Goal: Transaction & Acquisition: Purchase product/service

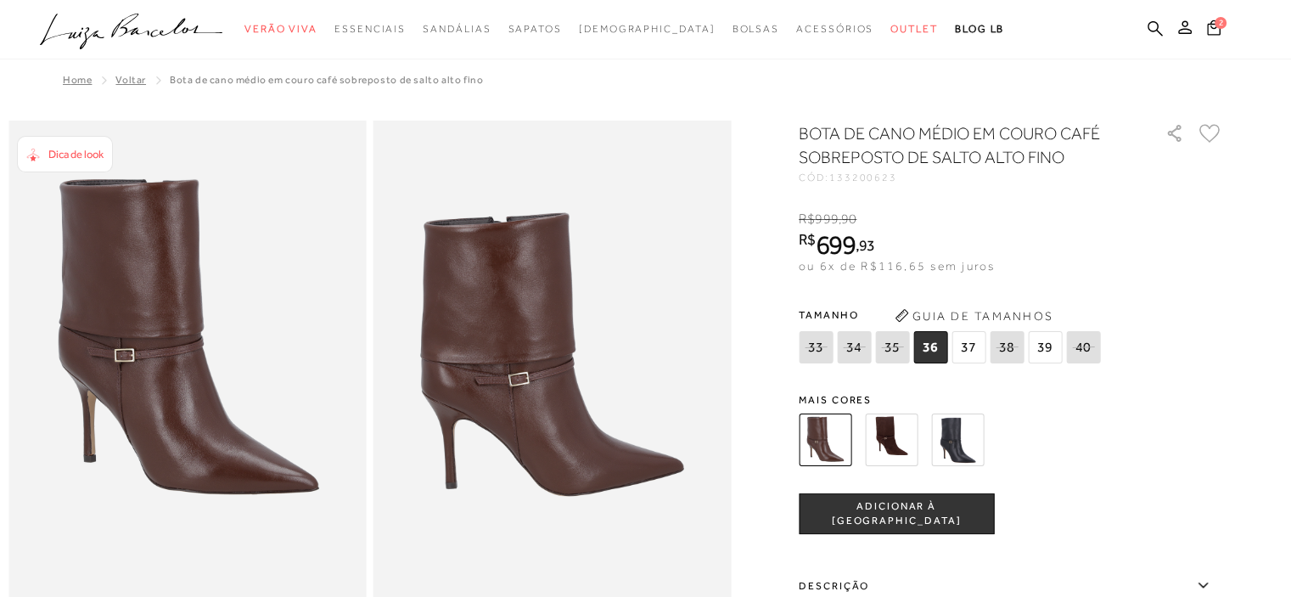
click at [971, 343] on span "37" at bounding box center [969, 347] width 34 height 32
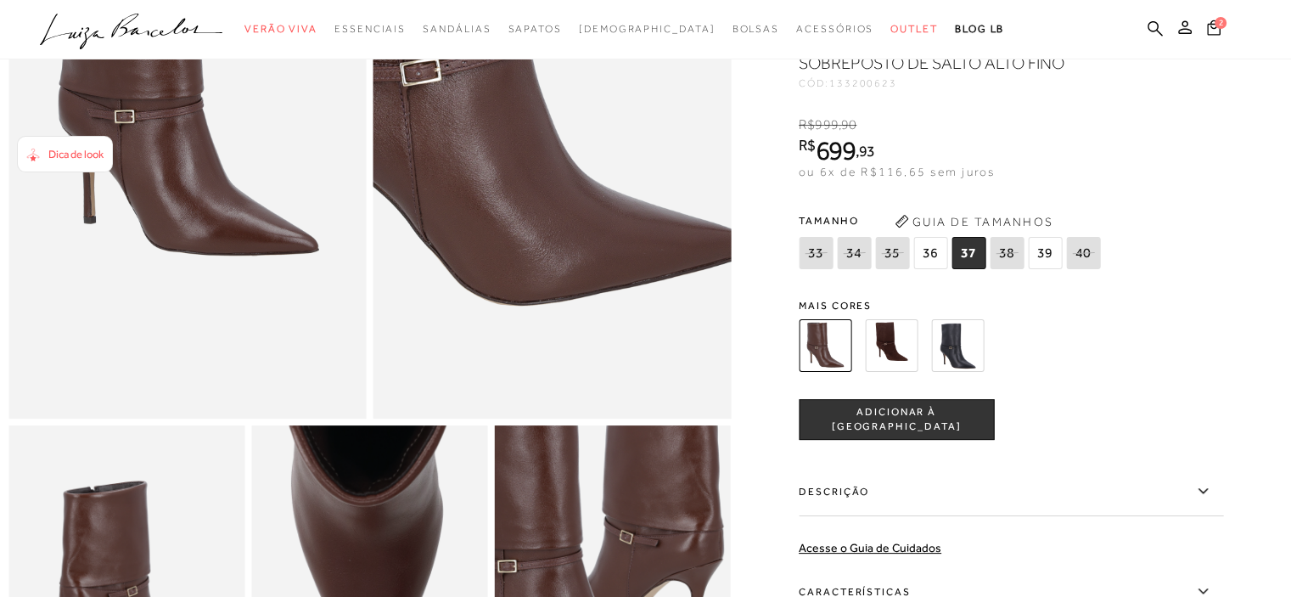
scroll to position [255, 0]
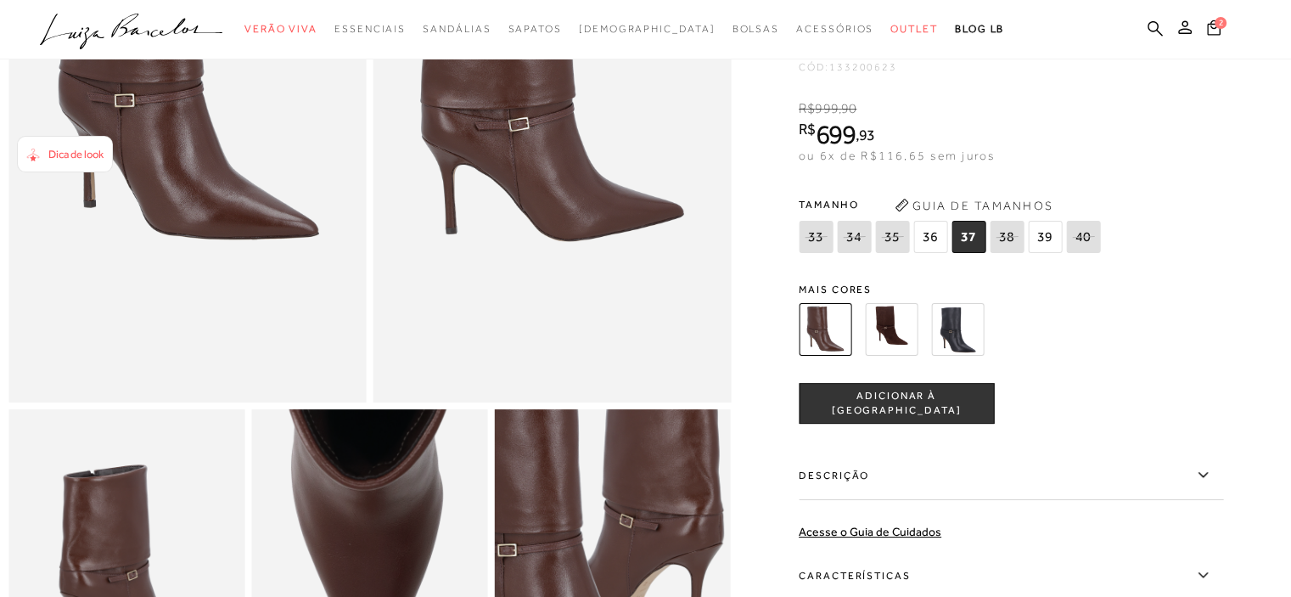
click at [898, 339] on img at bounding box center [891, 329] width 53 height 53
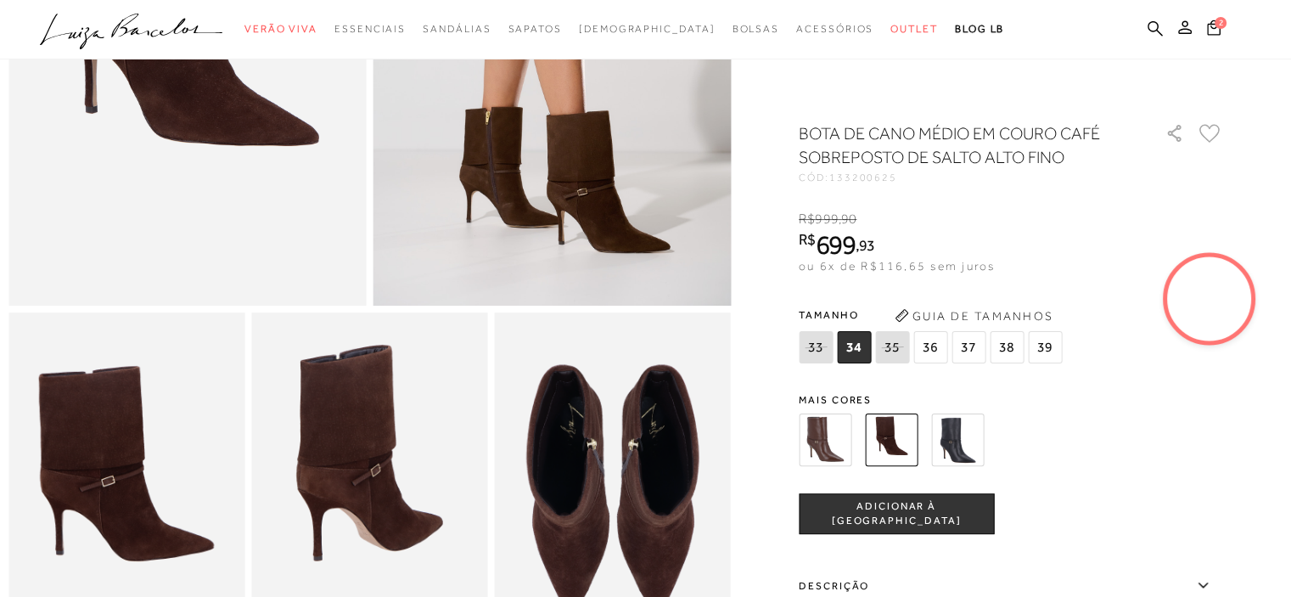
scroll to position [424, 0]
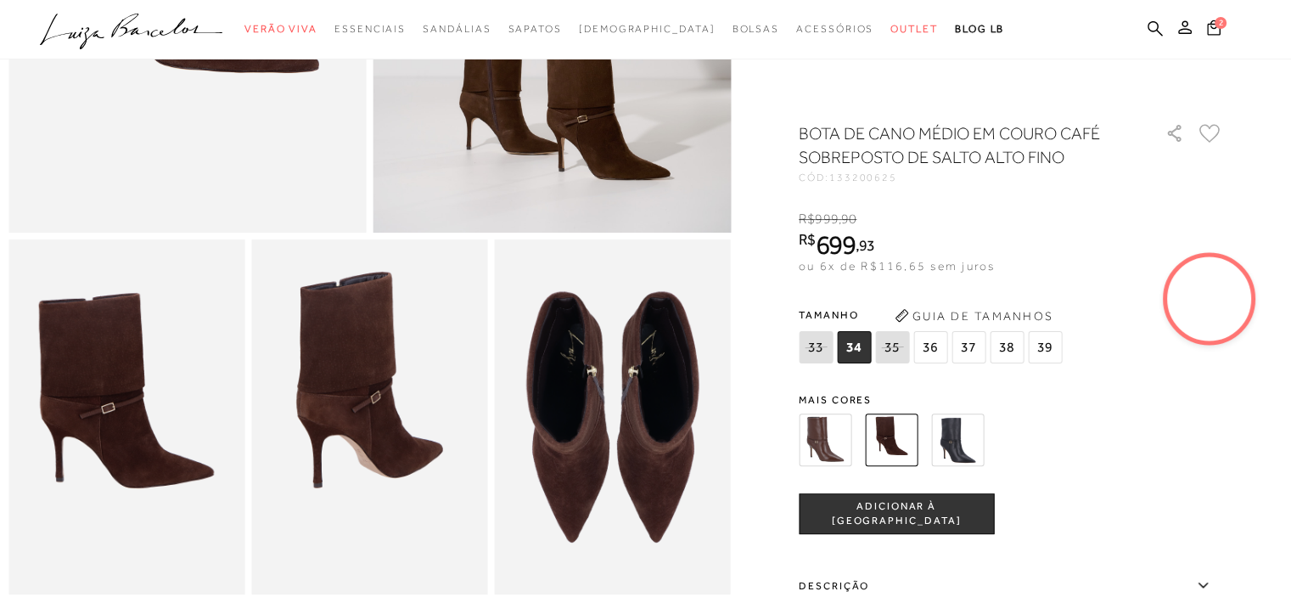
click at [823, 431] on img at bounding box center [825, 439] width 53 height 53
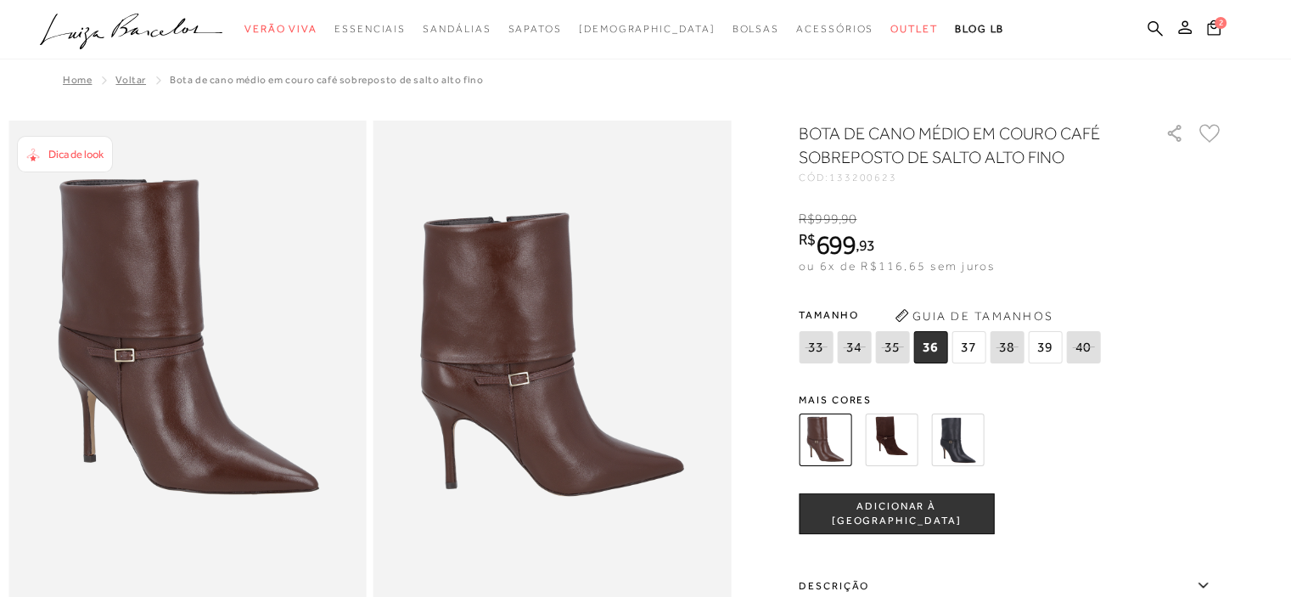
click at [889, 430] on img at bounding box center [891, 439] width 53 height 53
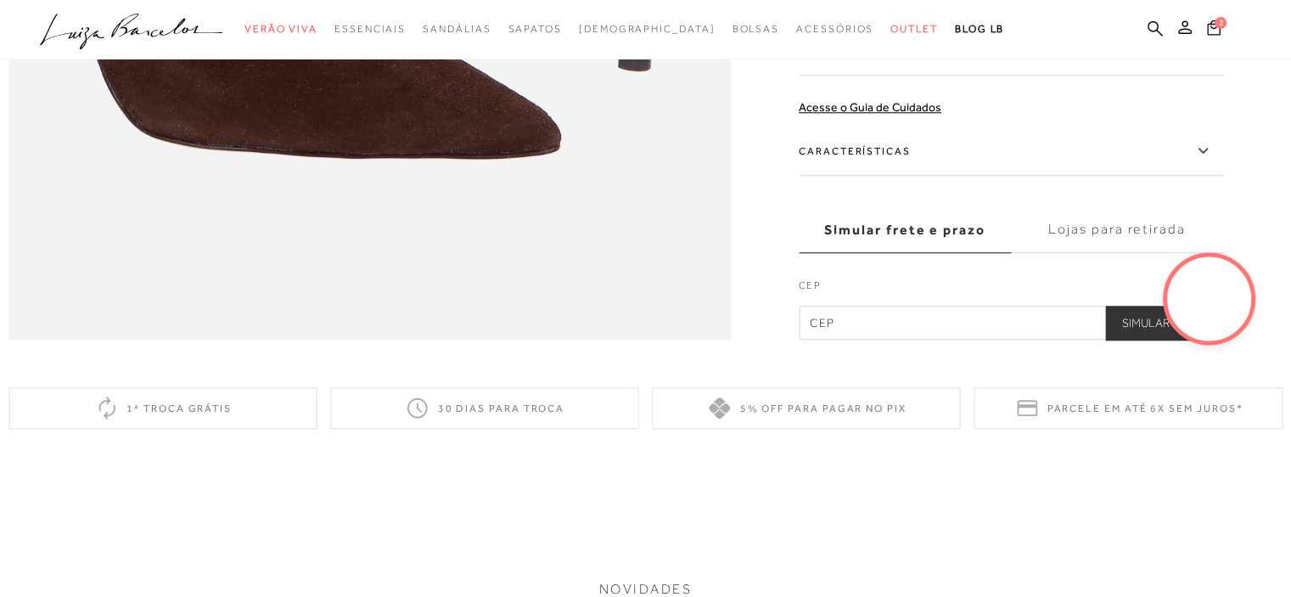
scroll to position [1783, 0]
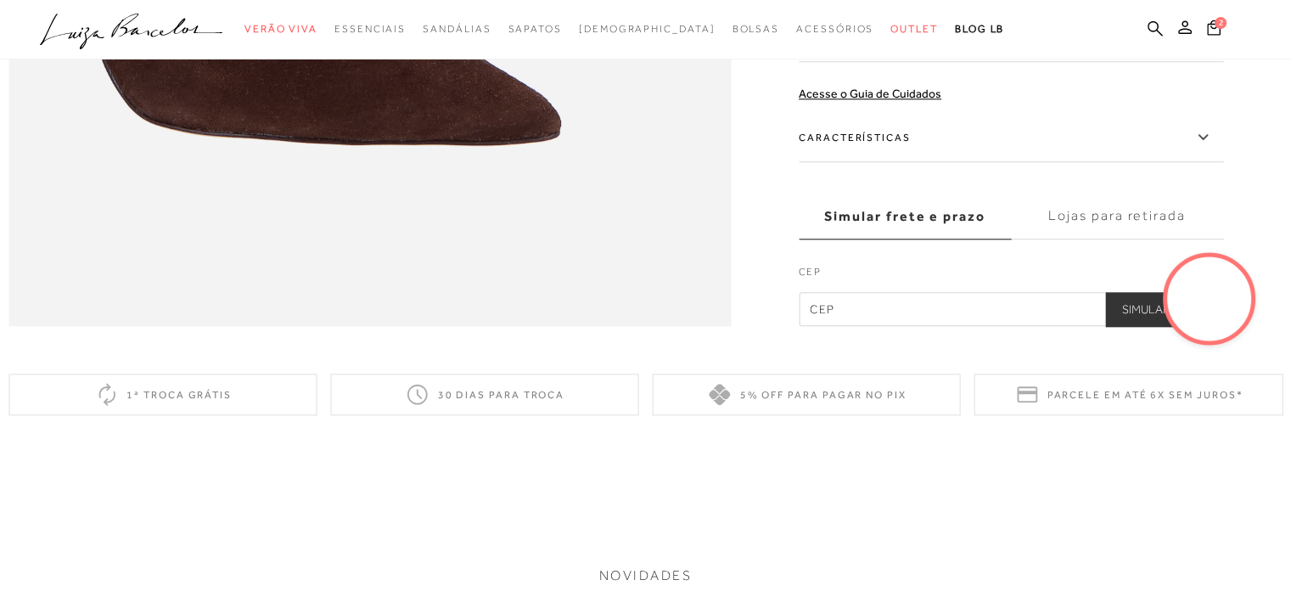
click at [1206, 148] on icon at bounding box center [1203, 136] width 20 height 21
click at [0, 0] on input "Características" at bounding box center [0, 0] width 0 height 0
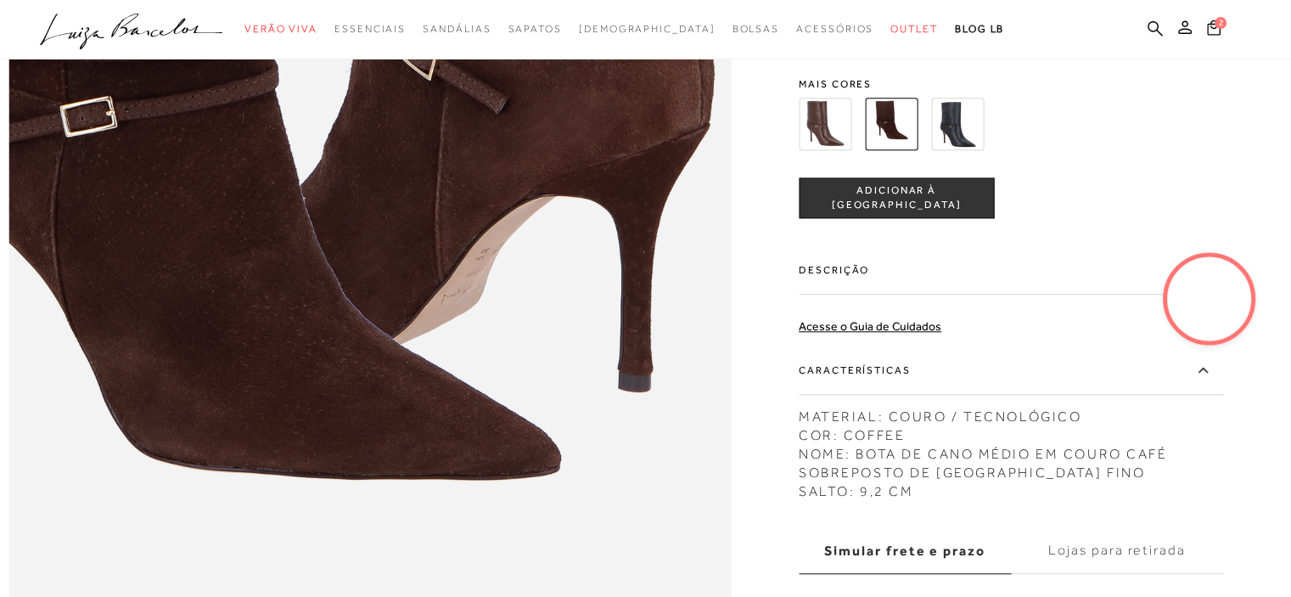
scroll to position [1273, 0]
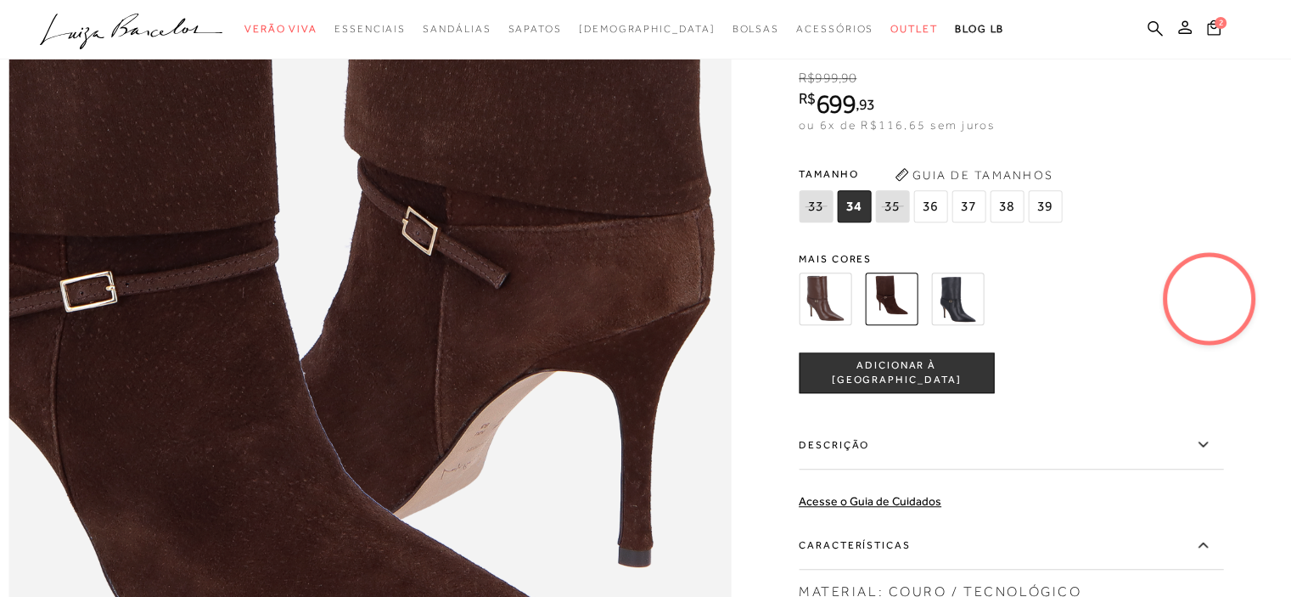
click at [823, 319] on img at bounding box center [825, 299] width 53 height 53
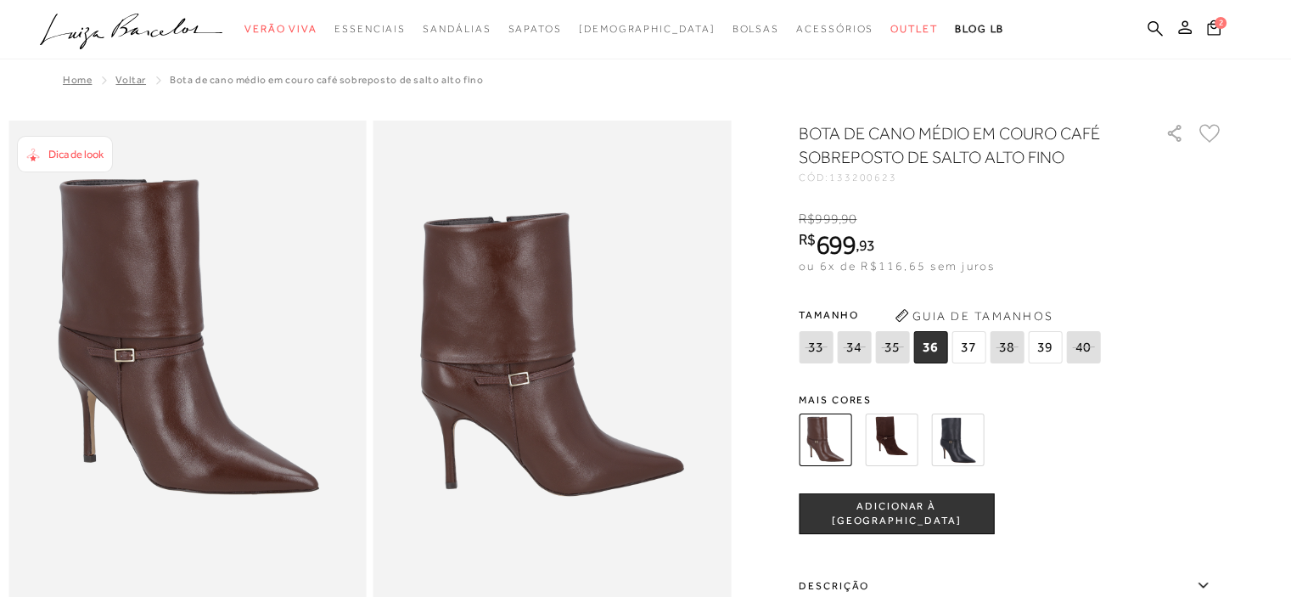
click at [896, 426] on img at bounding box center [891, 439] width 53 height 53
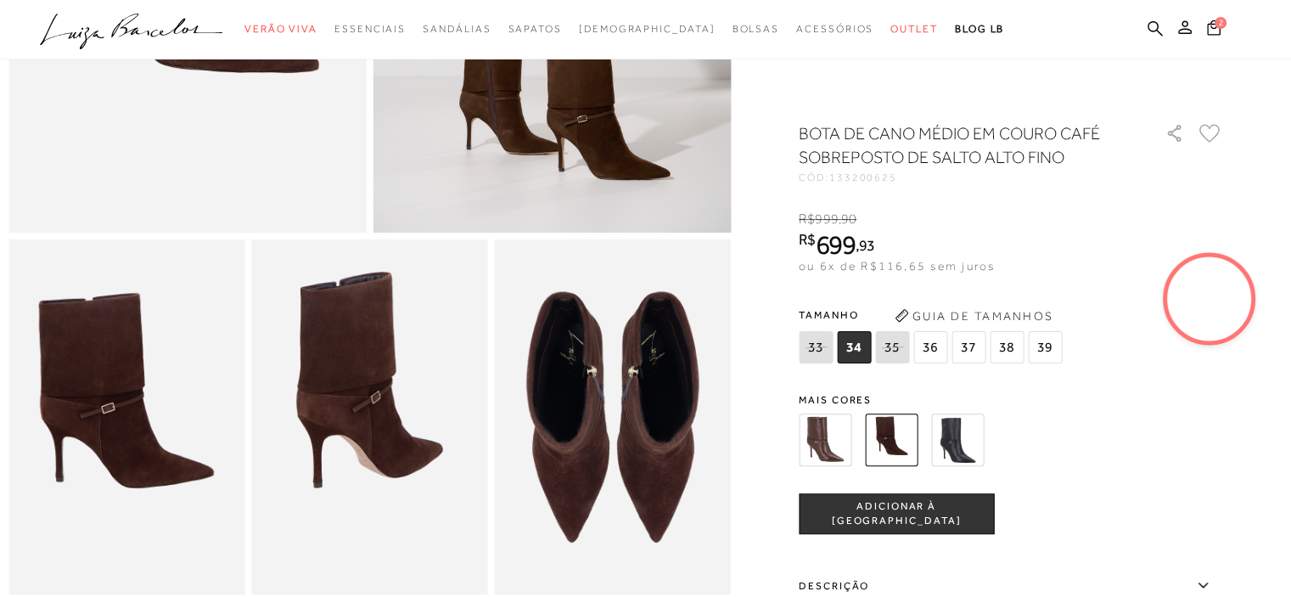
click at [972, 342] on span "37" at bounding box center [969, 347] width 34 height 32
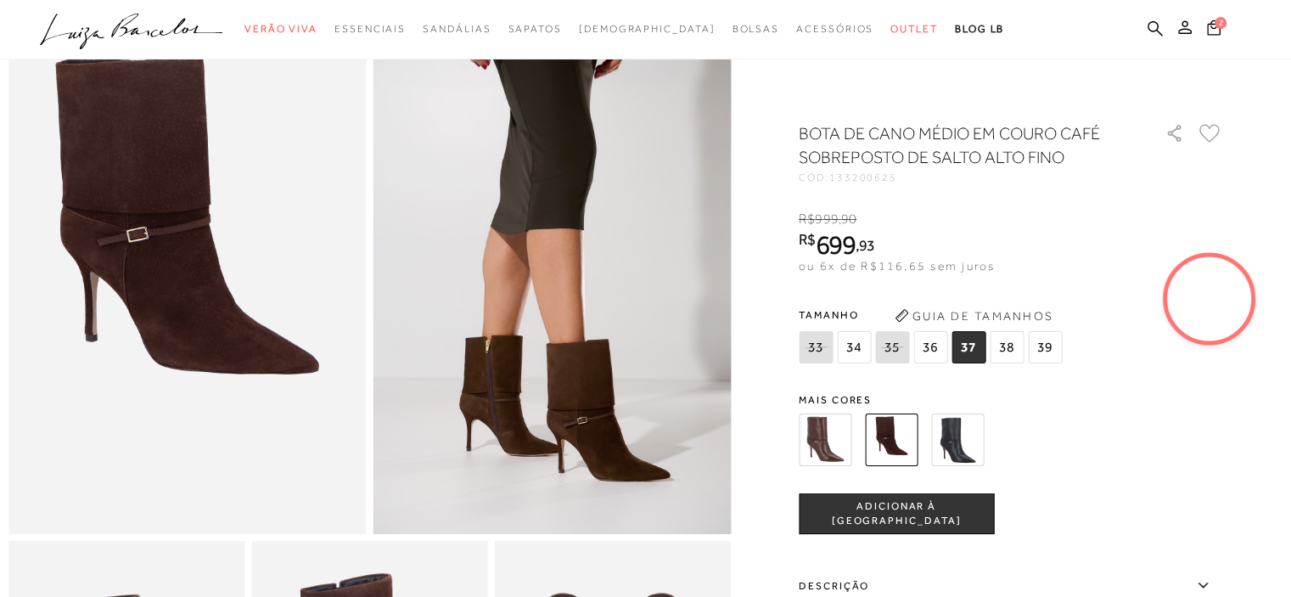
scroll to position [85, 0]
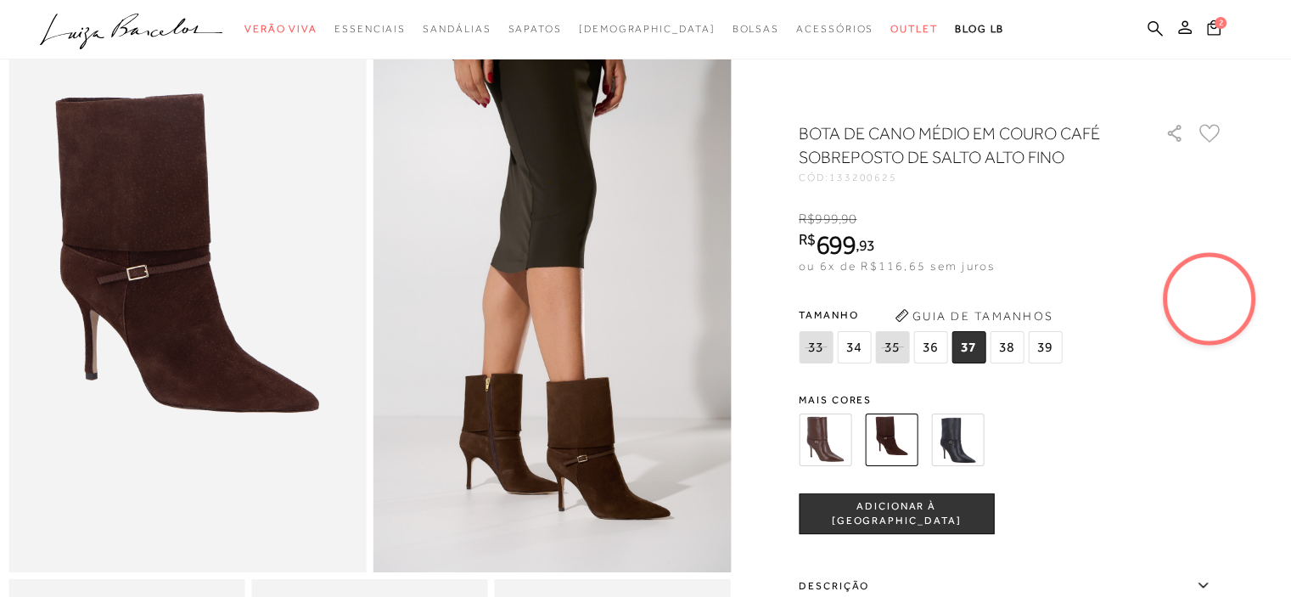
click at [961, 517] on span "ADICIONAR À [GEOGRAPHIC_DATA]" at bounding box center [897, 514] width 194 height 30
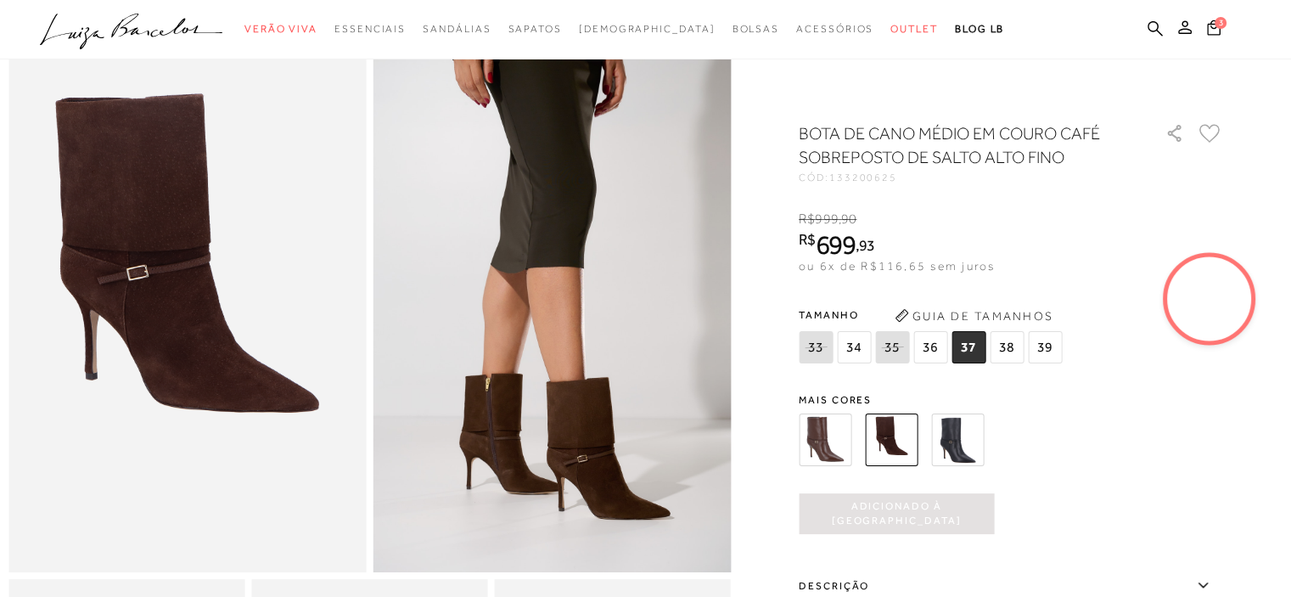
scroll to position [0, 0]
click at [1212, 25] on icon at bounding box center [1213, 27] width 14 height 18
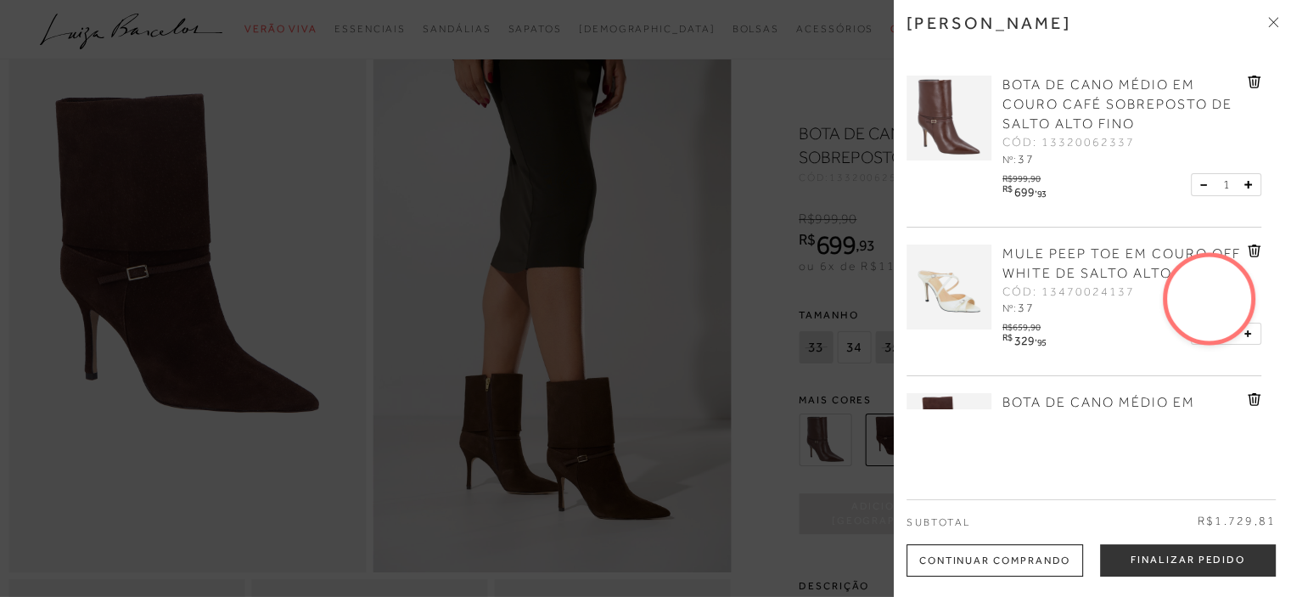
click at [1254, 81] on icon at bounding box center [1254, 82] width 13 height 13
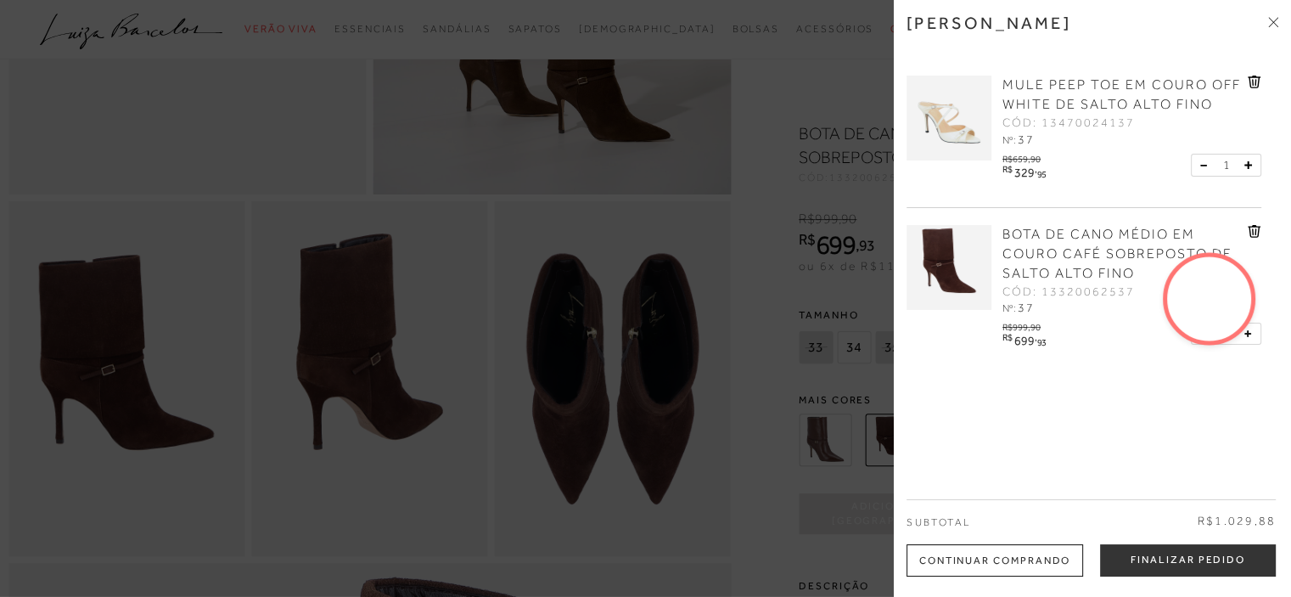
scroll to position [255, 0]
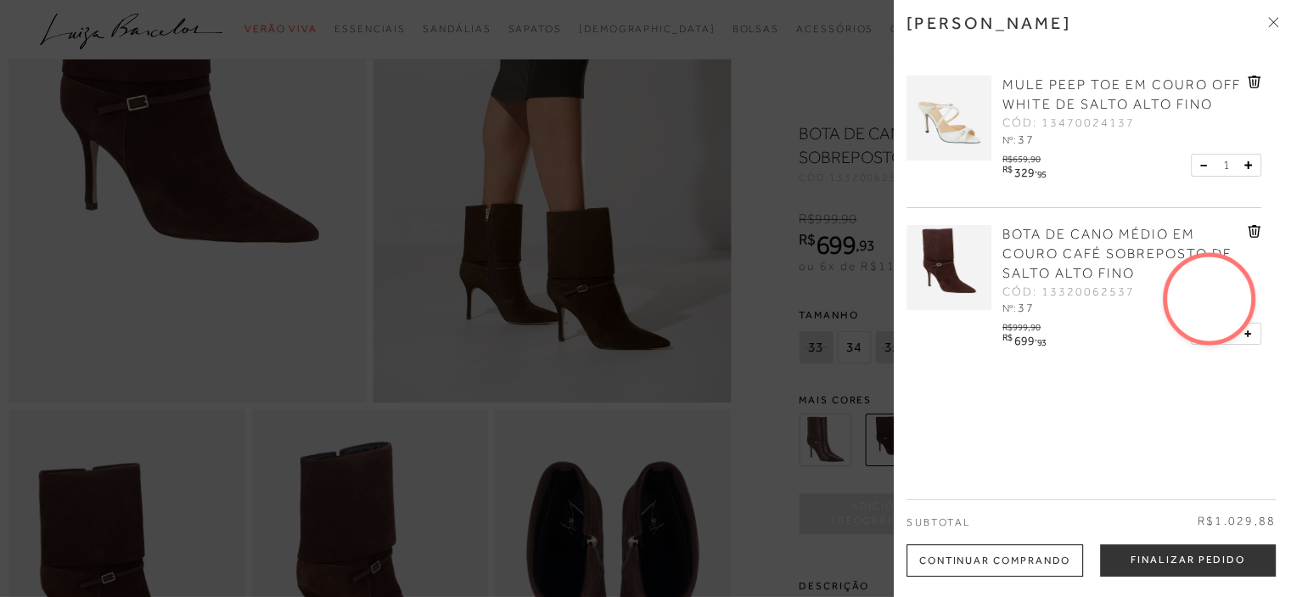
click at [1252, 81] on icon at bounding box center [1253, 82] width 2 height 7
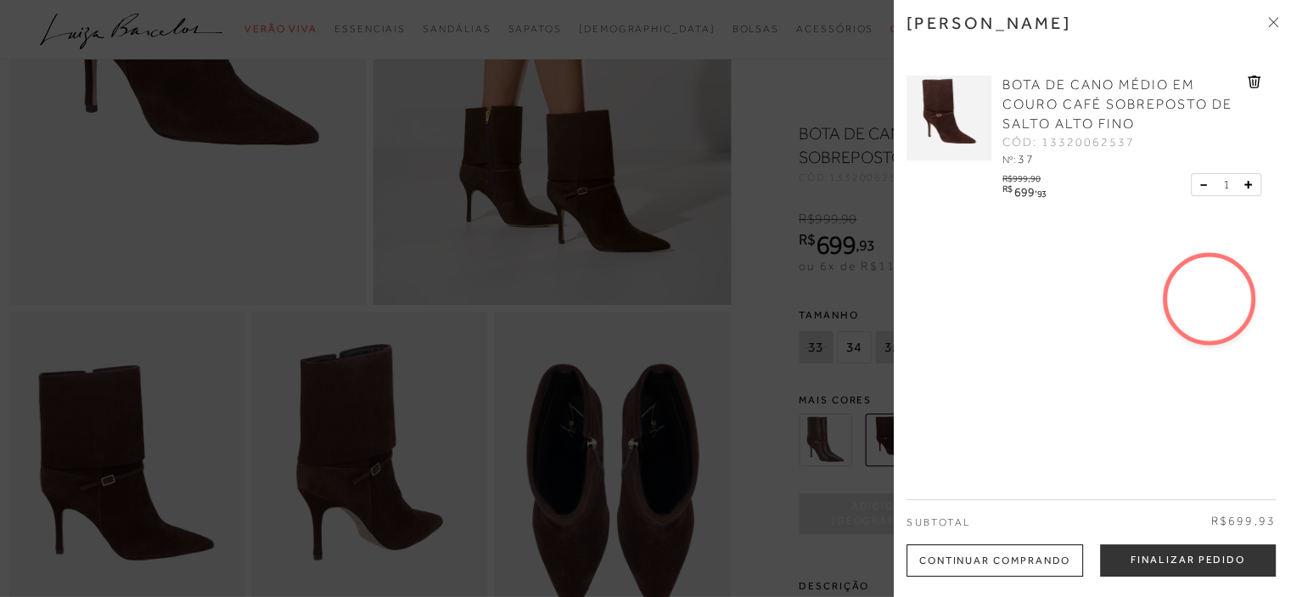
scroll to position [594, 0]
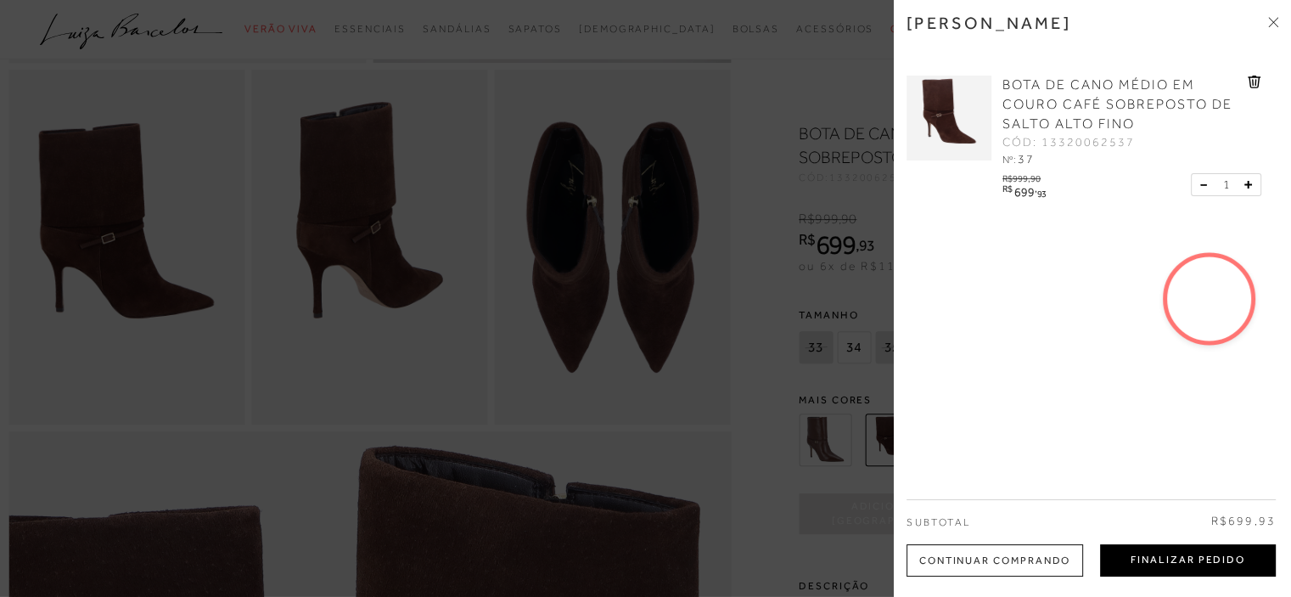
click at [1172, 556] on button "Finalizar Pedido" at bounding box center [1188, 560] width 176 height 32
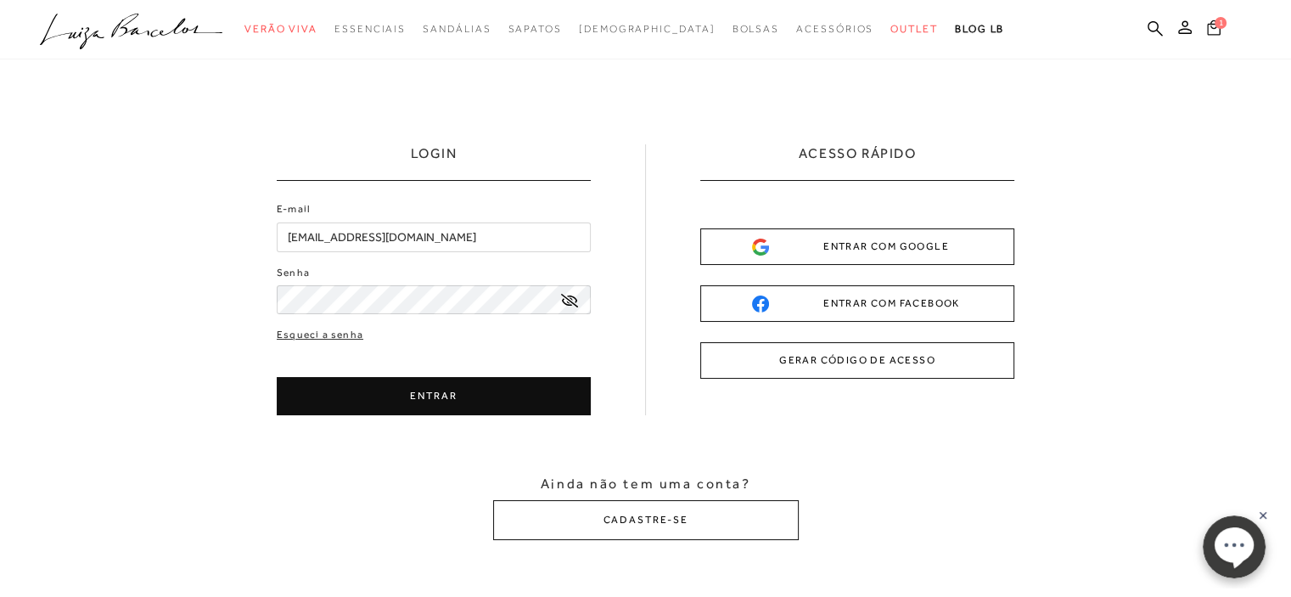
click at [1217, 19] on span "1" at bounding box center [1221, 23] width 12 height 12
